Goal: Task Accomplishment & Management: Complete application form

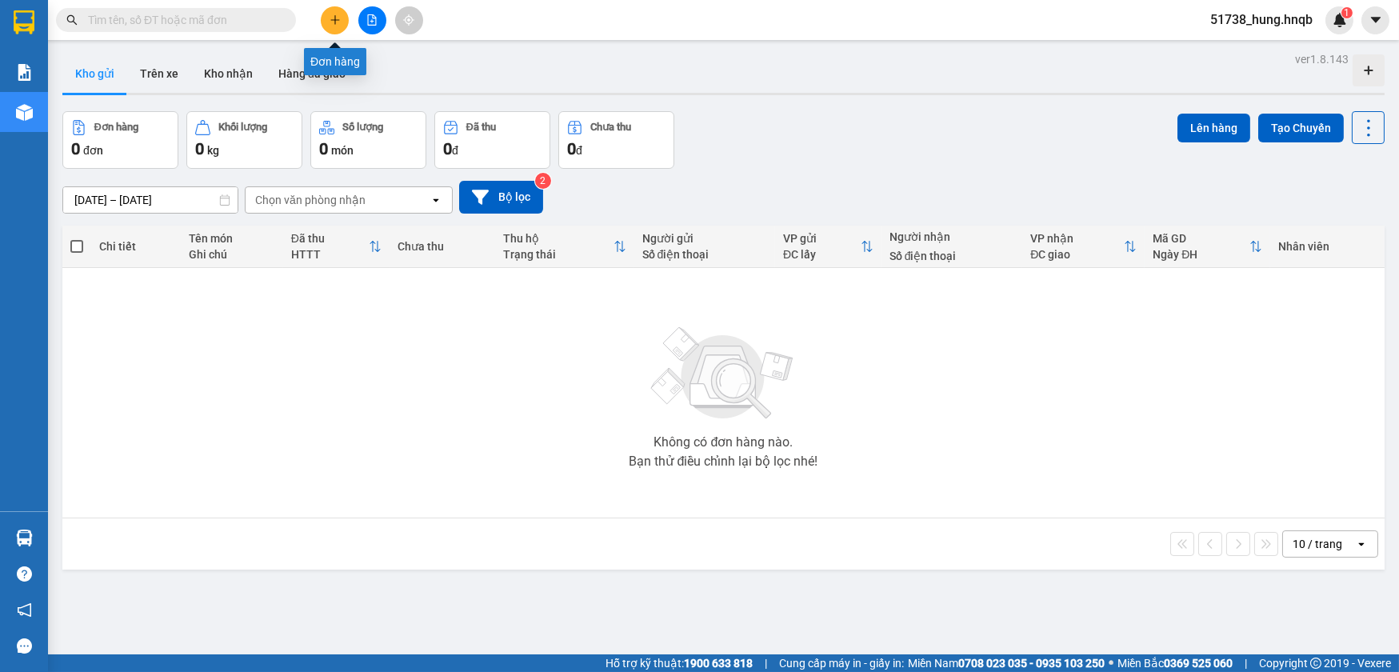
click at [338, 26] on button at bounding box center [335, 20] width 28 height 28
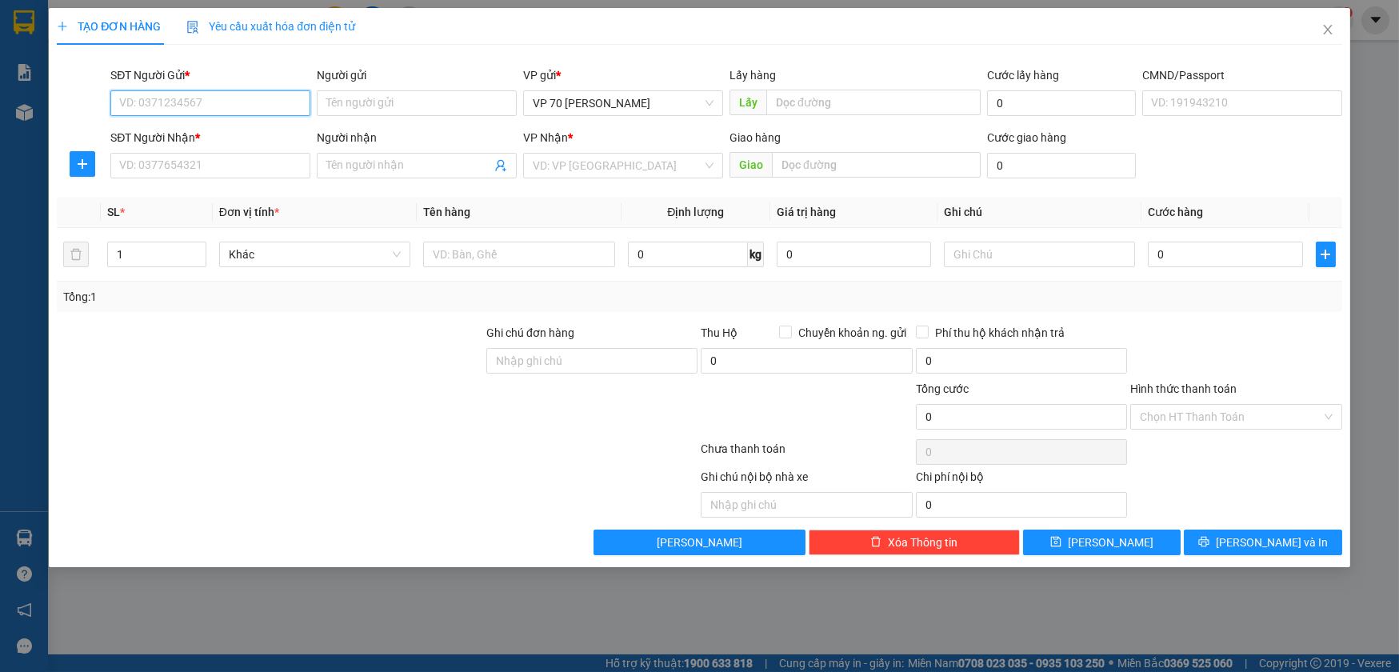
click at [198, 100] on input "SĐT Người Gửi *" at bounding box center [210, 103] width 200 height 26
click at [194, 130] on div "0853978718 - nhung" at bounding box center [210, 135] width 181 height 18
type input "0853978718"
type input "nhung"
type input "văn phòng"
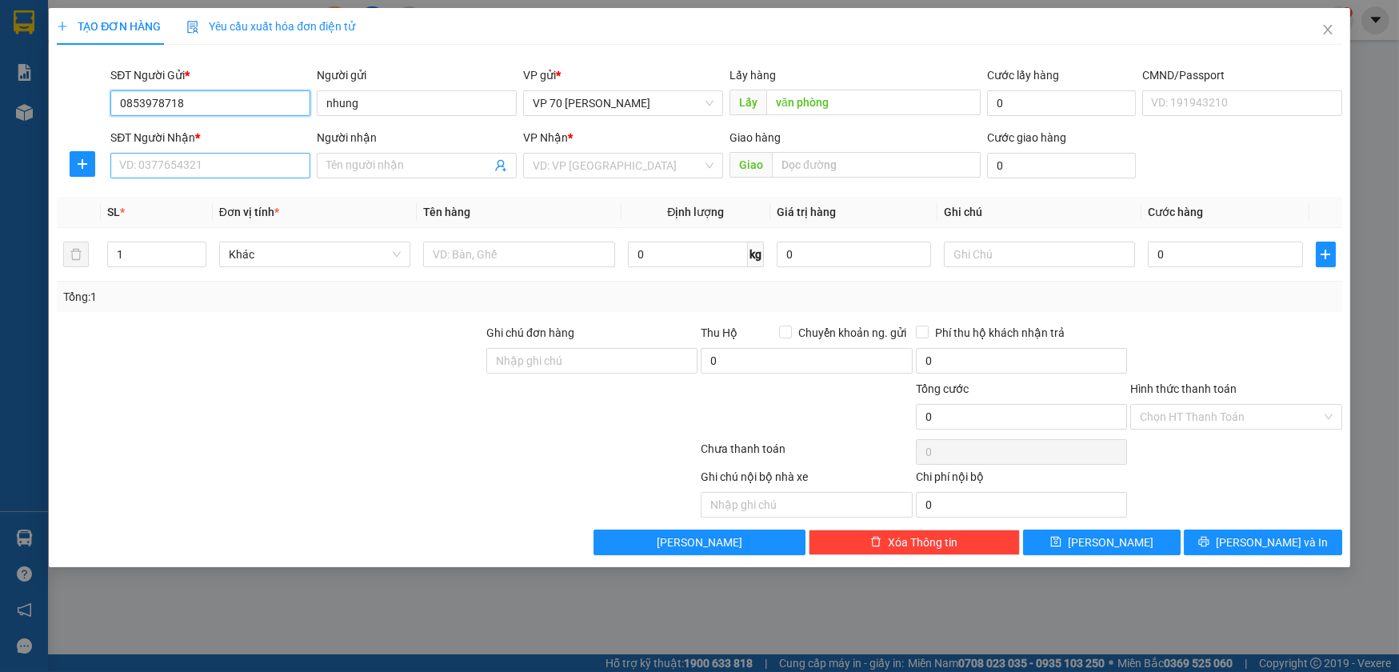
type input "0853978718"
click at [182, 154] on input "SĐT Người Nhận *" at bounding box center [210, 166] width 200 height 26
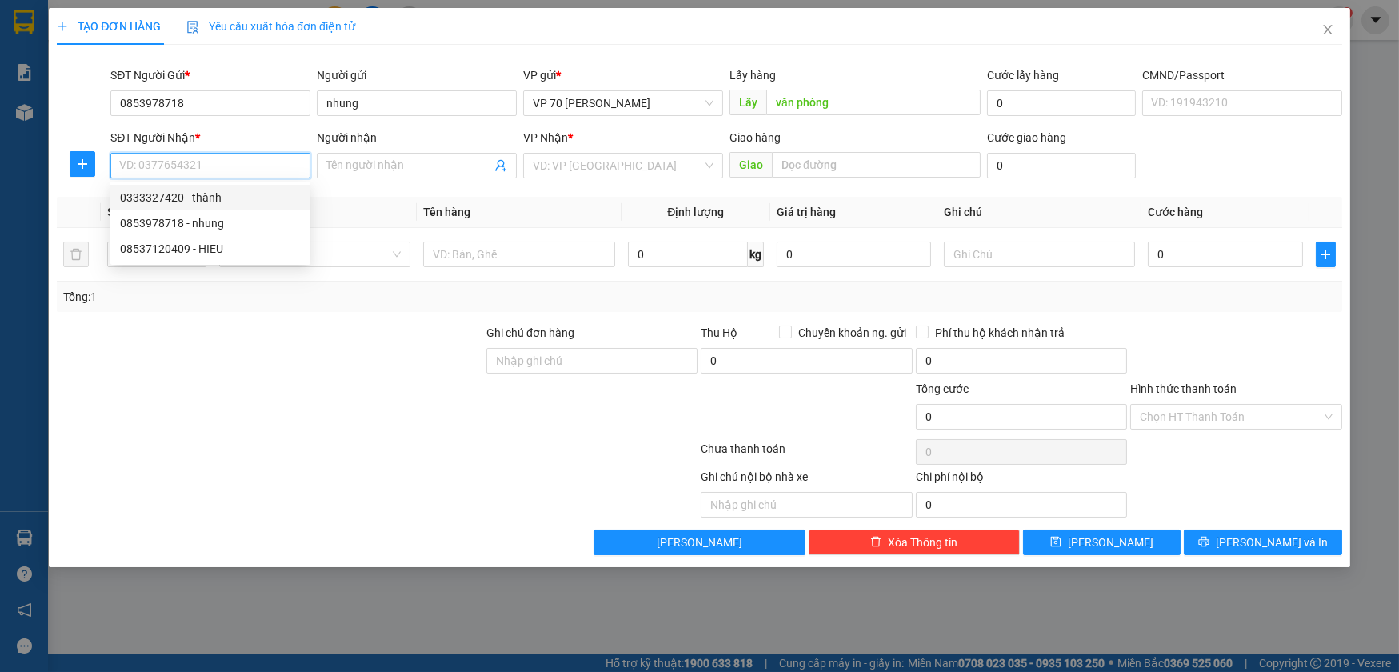
click at [190, 197] on div "0333327420 - thành" at bounding box center [210, 198] width 181 height 18
type input "0333327420"
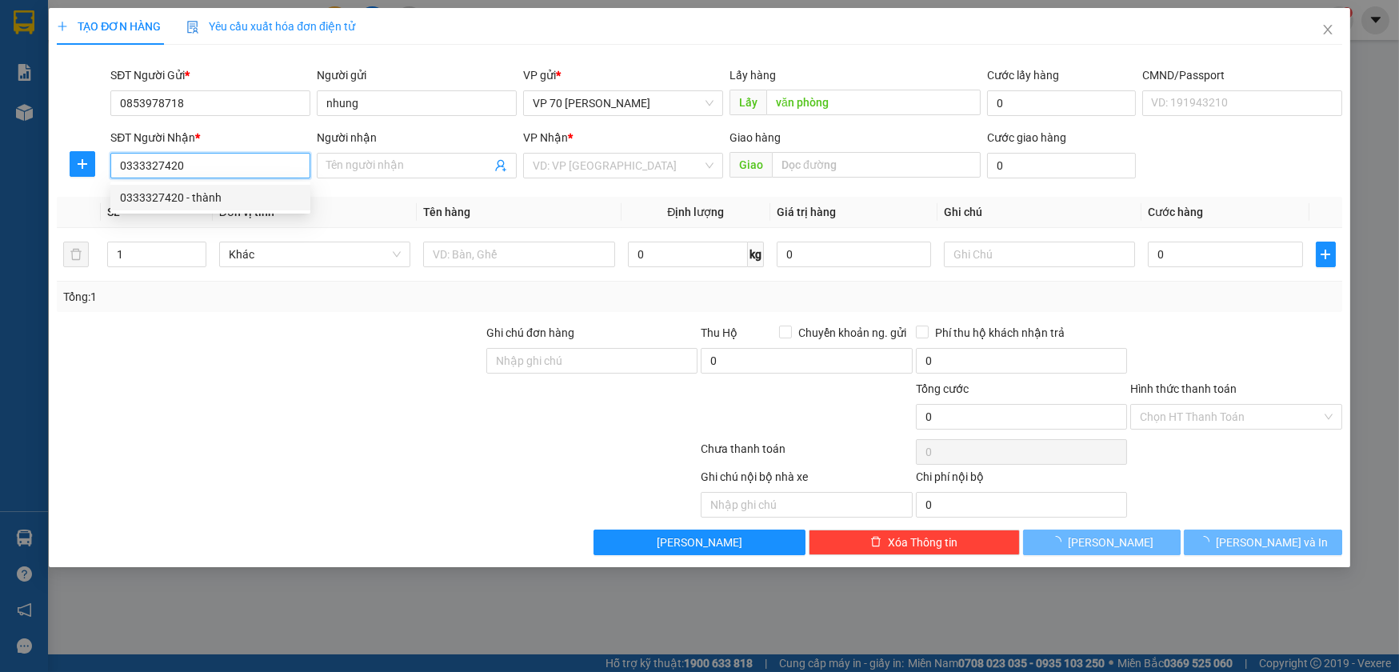
type input "thành"
type input "ba đồn [GEOGRAPHIC_DATA]"
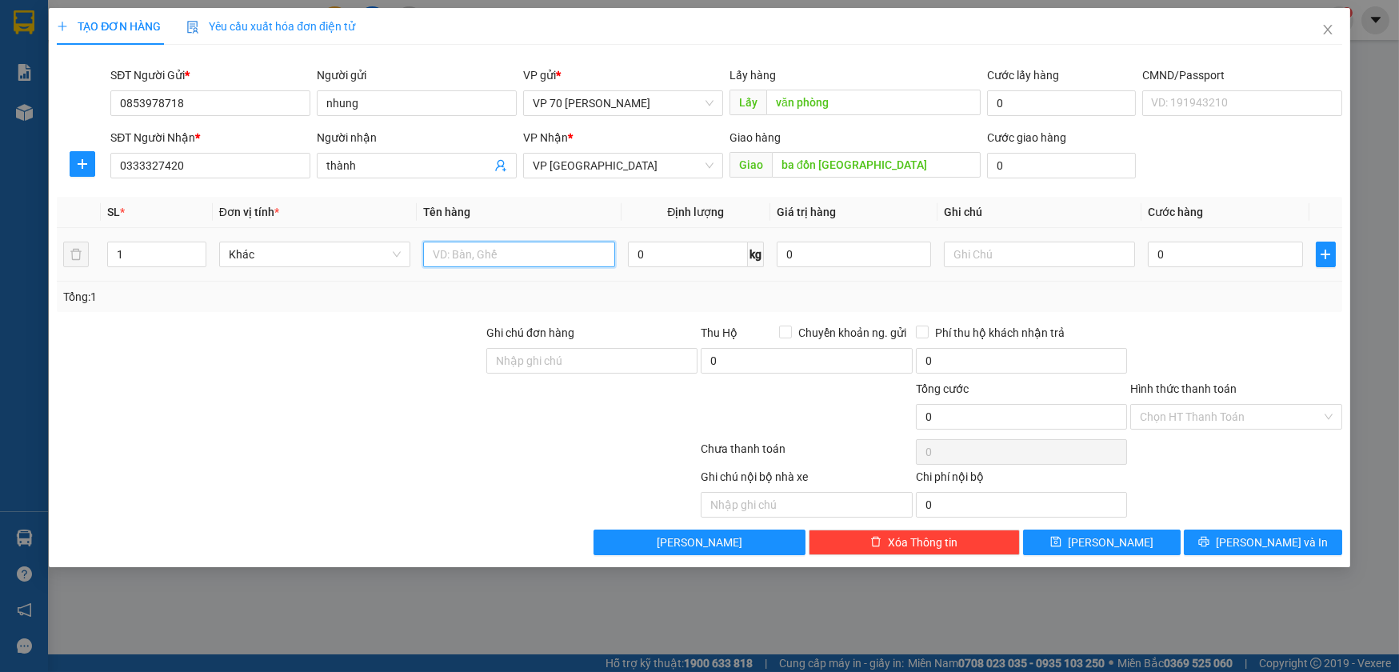
click at [479, 265] on input "text" at bounding box center [519, 255] width 192 height 26
type input "a"
type input "áo quần"
click at [1216, 249] on input "0" at bounding box center [1225, 255] width 154 height 26
type input "5"
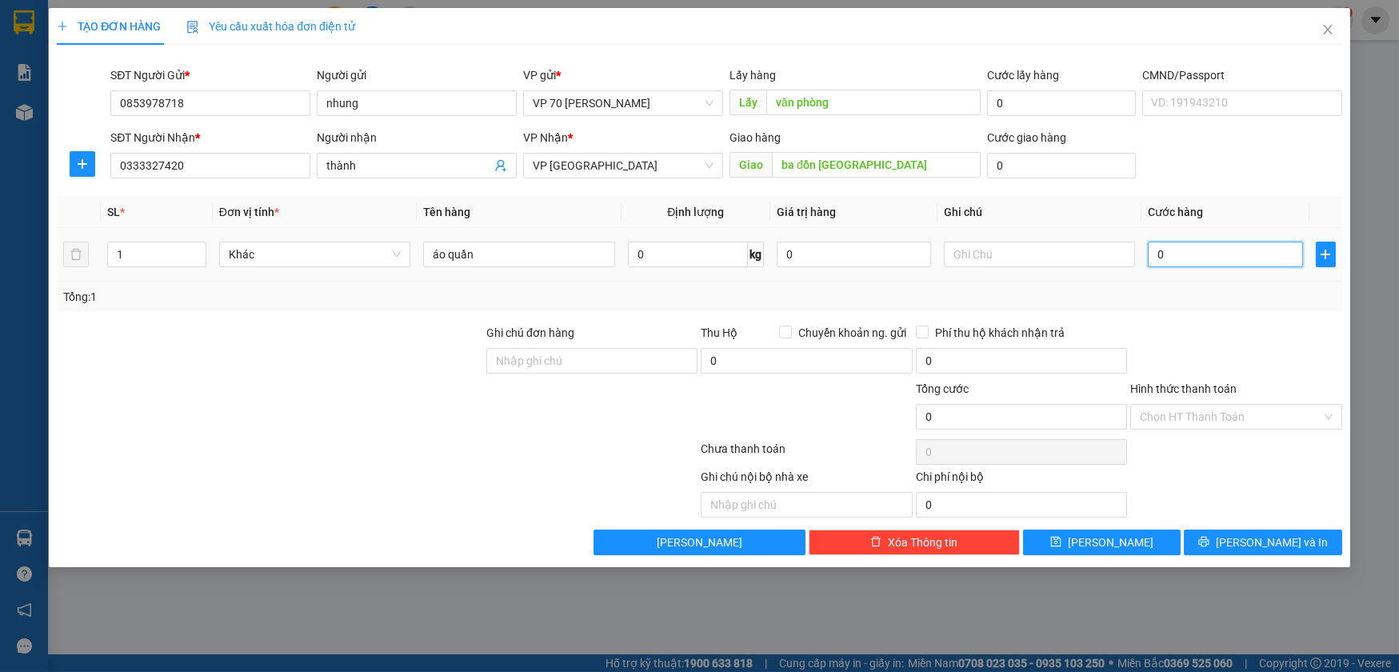
type input "5"
type input "50"
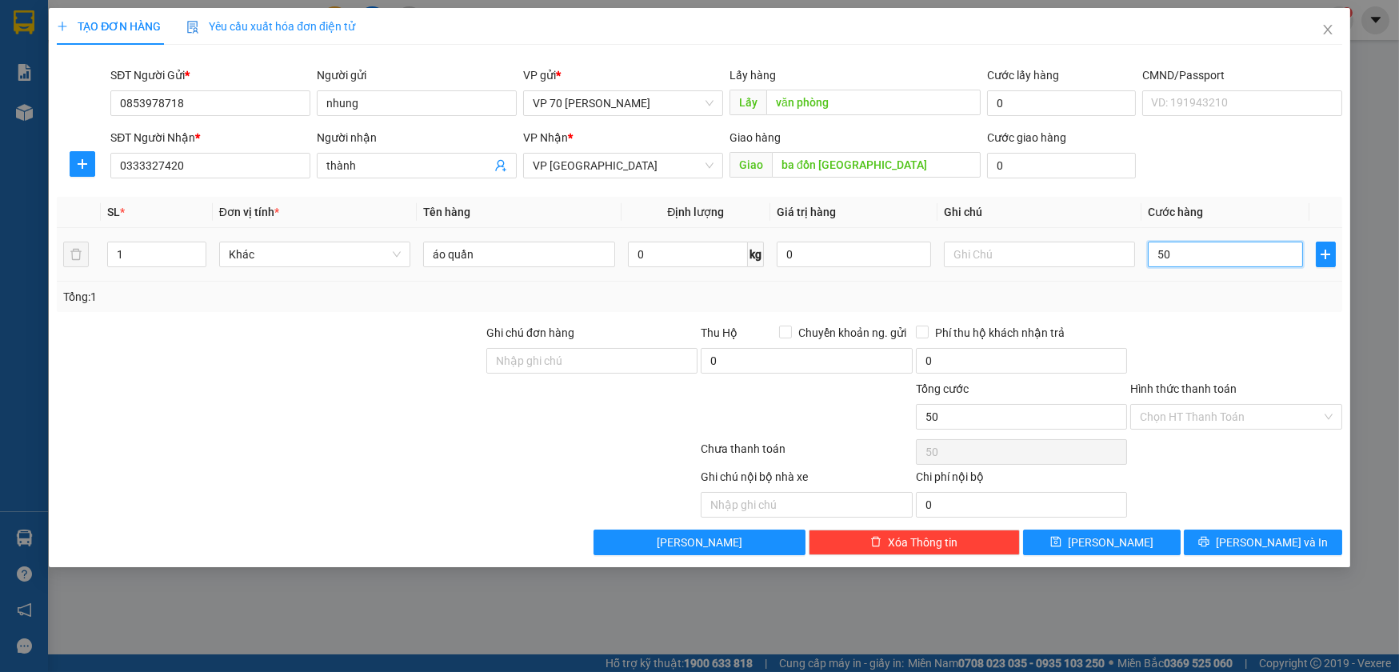
type input "500"
type input "5.000"
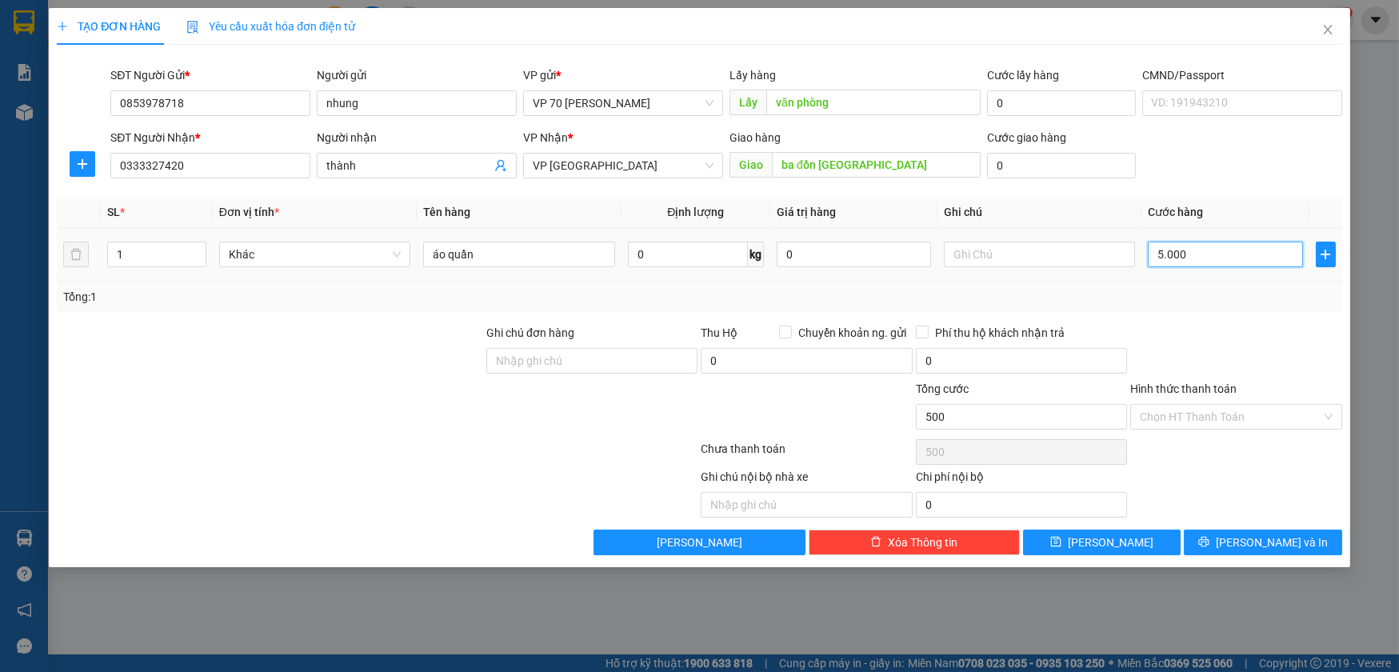
type input "5.000"
type input "50.000"
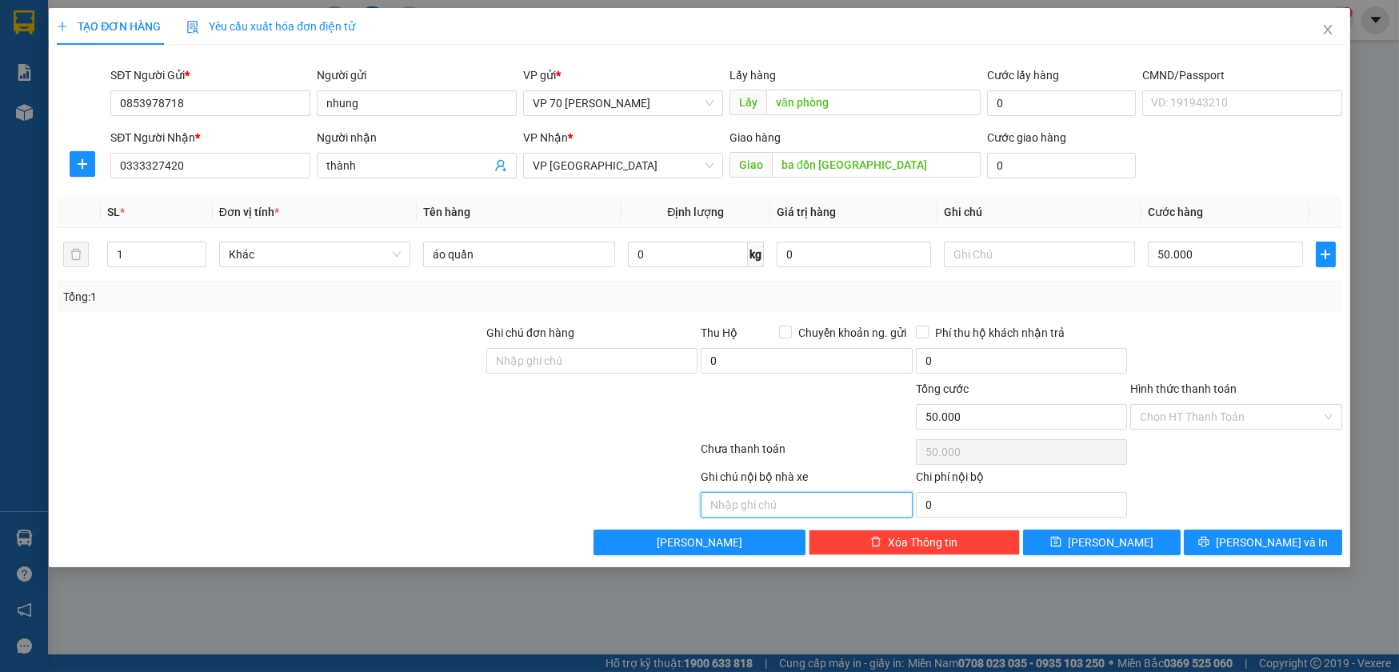
click at [815, 508] on input "text" at bounding box center [806, 505] width 211 height 26
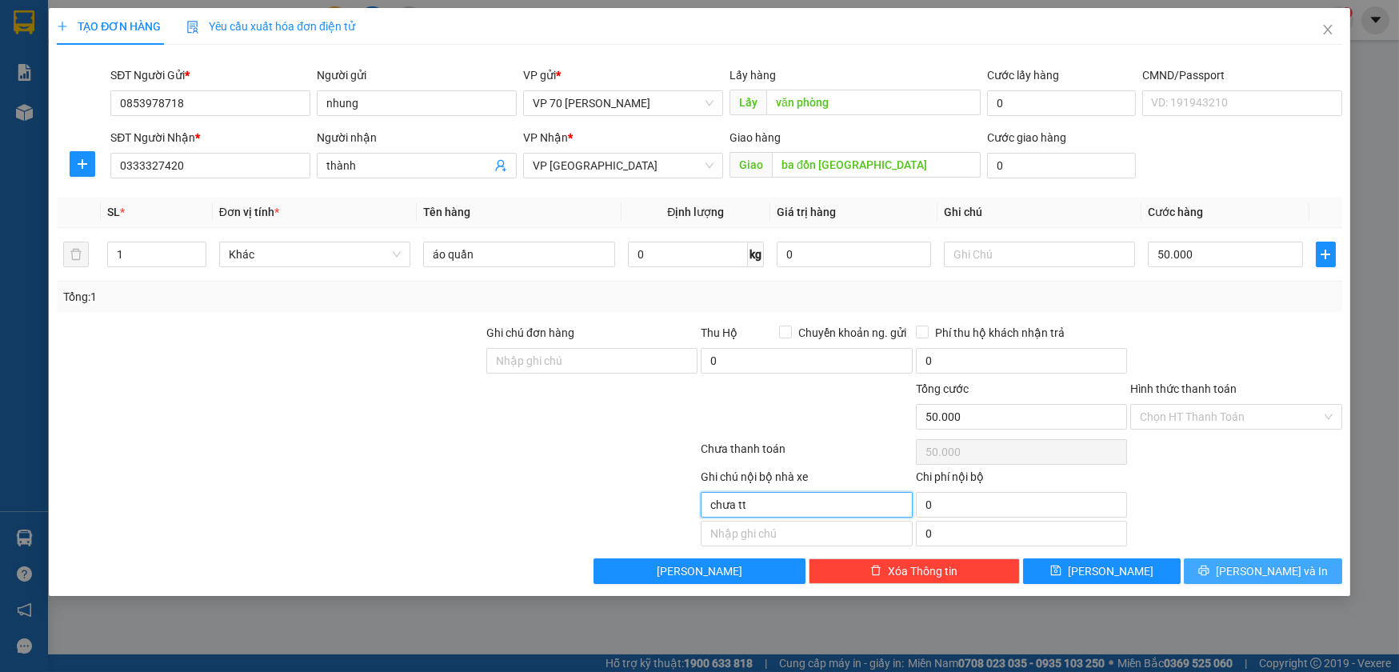
type input "chưa tt"
click at [1246, 568] on button "[PERSON_NAME] và In" at bounding box center [1263, 571] width 158 height 26
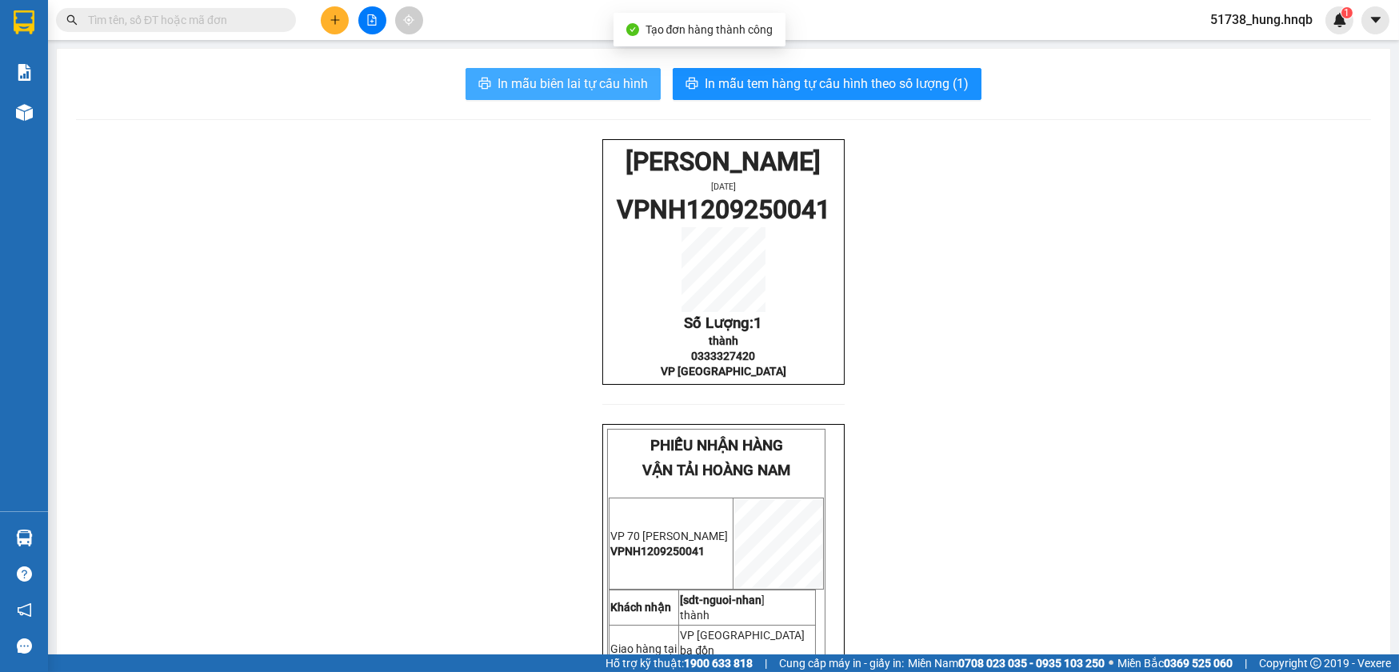
click at [574, 86] on span "In mẫu biên lai tự cấu hình" at bounding box center [573, 84] width 150 height 20
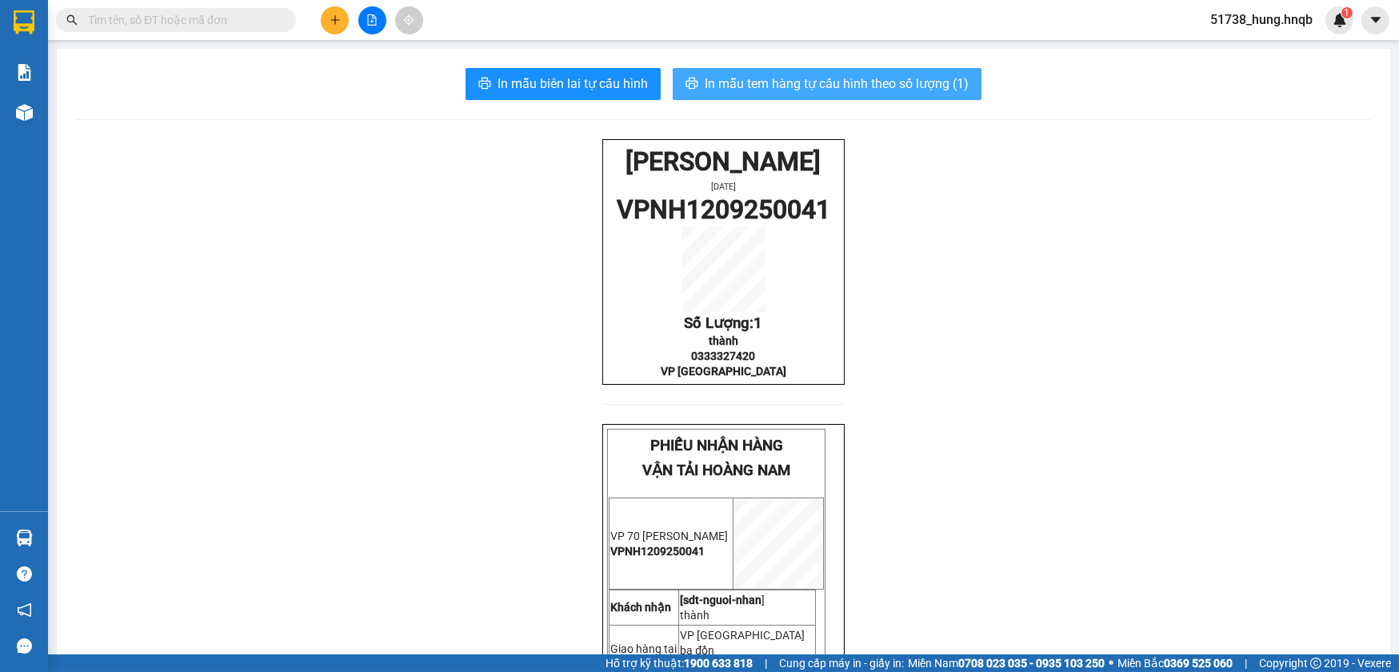
click at [928, 84] on span "In mẫu tem hàng tự cấu hình theo số lượng (1)" at bounding box center [837, 84] width 264 height 20
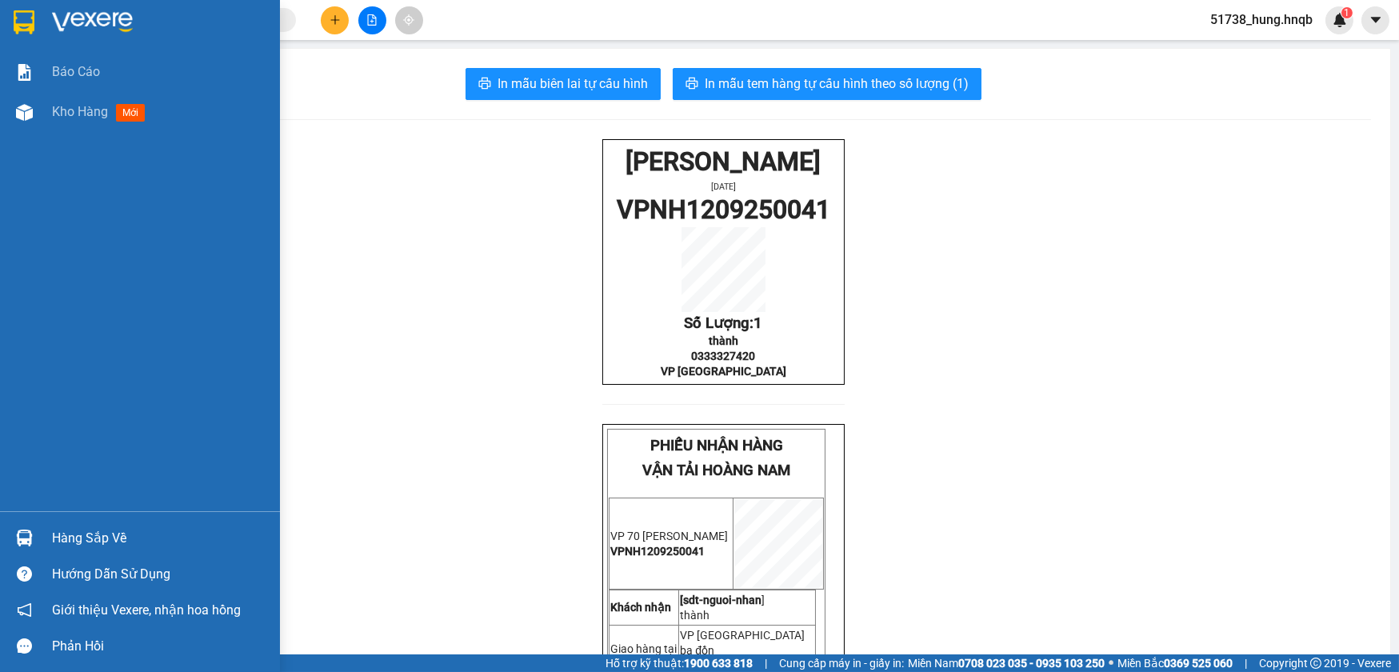
drag, startPoint x: 35, startPoint y: 123, endPoint x: 63, endPoint y: 1, distance: 125.5
click at [35, 122] on div at bounding box center [24, 112] width 28 height 28
